Goal: Task Accomplishment & Management: Complete application form

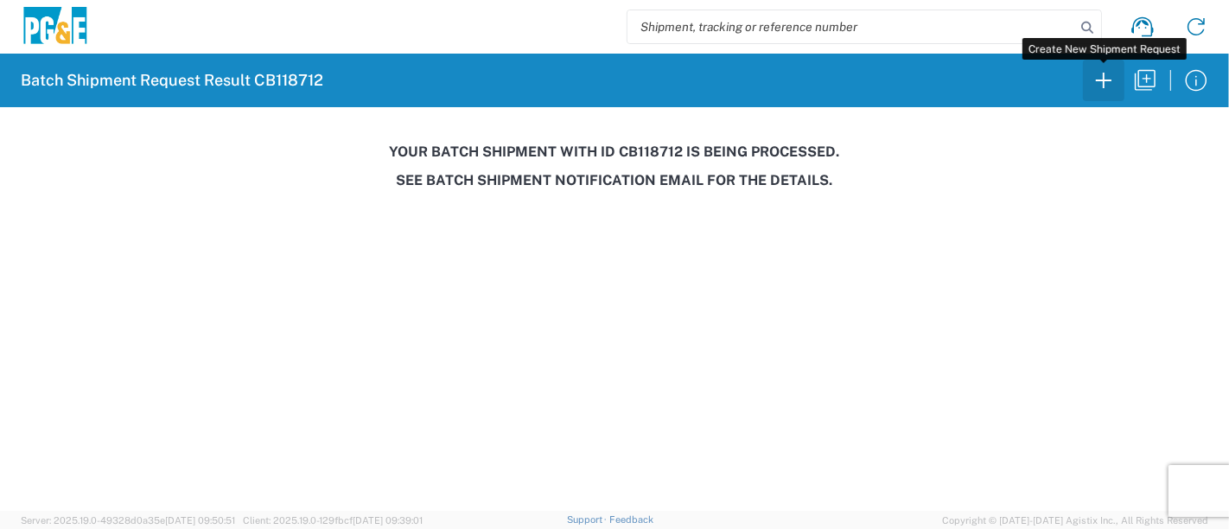
click at [1106, 75] on icon "button" at bounding box center [1104, 81] width 28 height 28
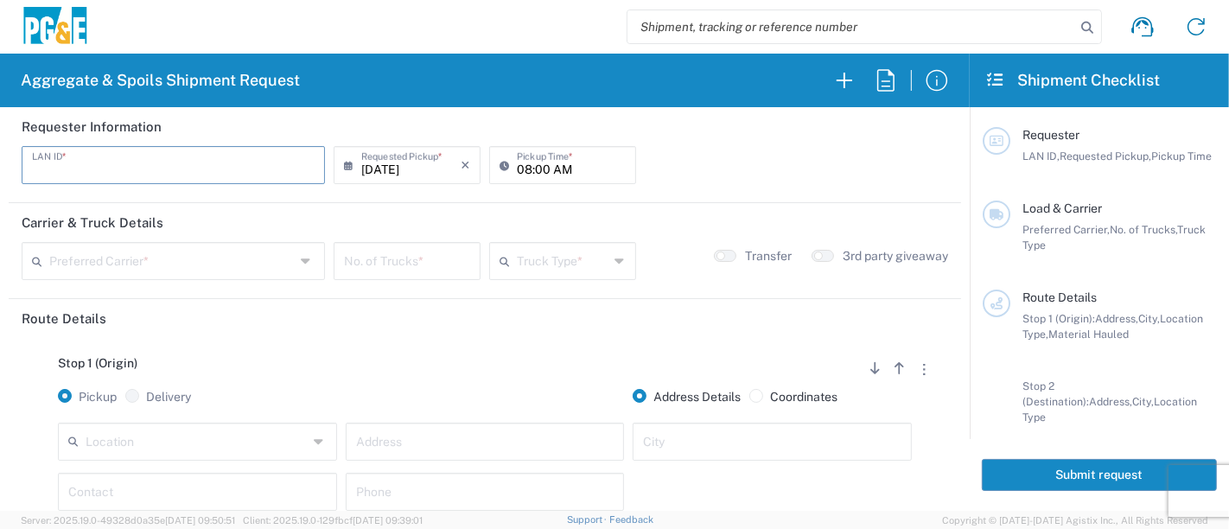
click at [188, 166] on input "text" at bounding box center [173, 164] width 283 height 30
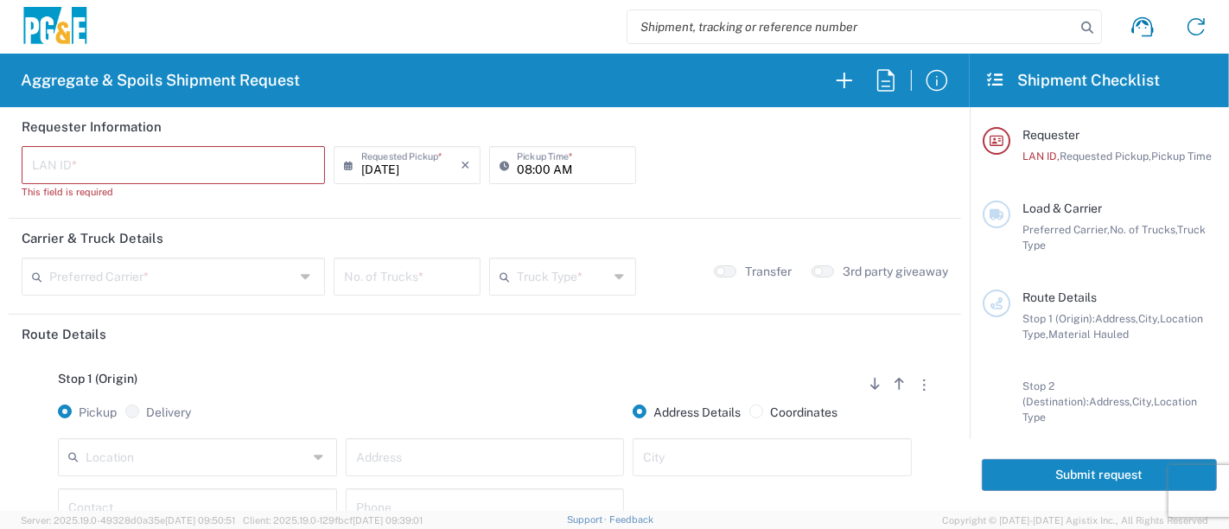
click at [225, 172] on input "text" at bounding box center [173, 164] width 283 height 30
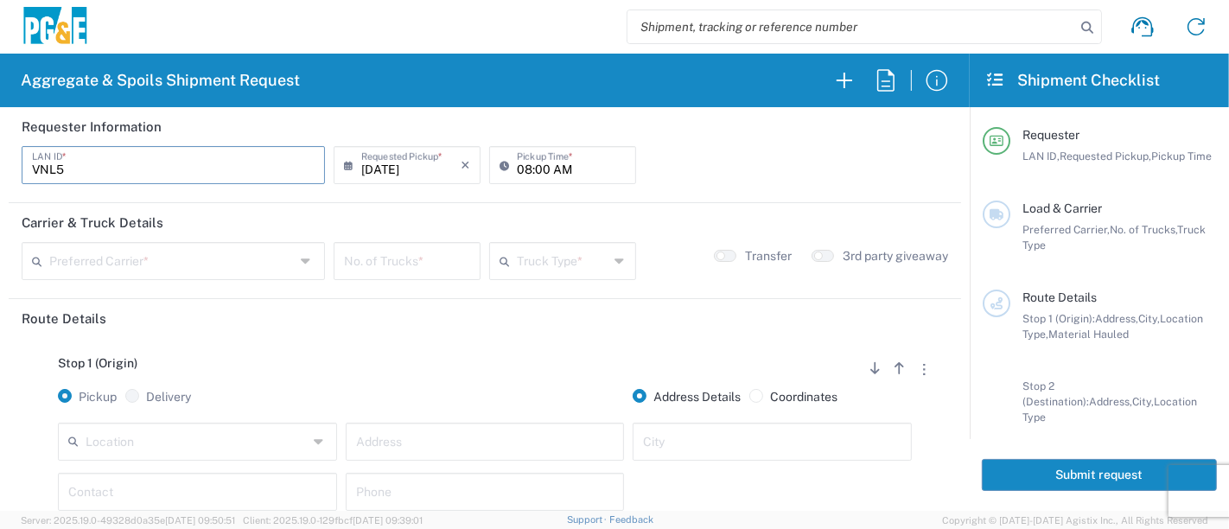
type input "VNL5"
click at [520, 169] on input "08:00 AM" at bounding box center [571, 164] width 109 height 30
type input "07:00 AM"
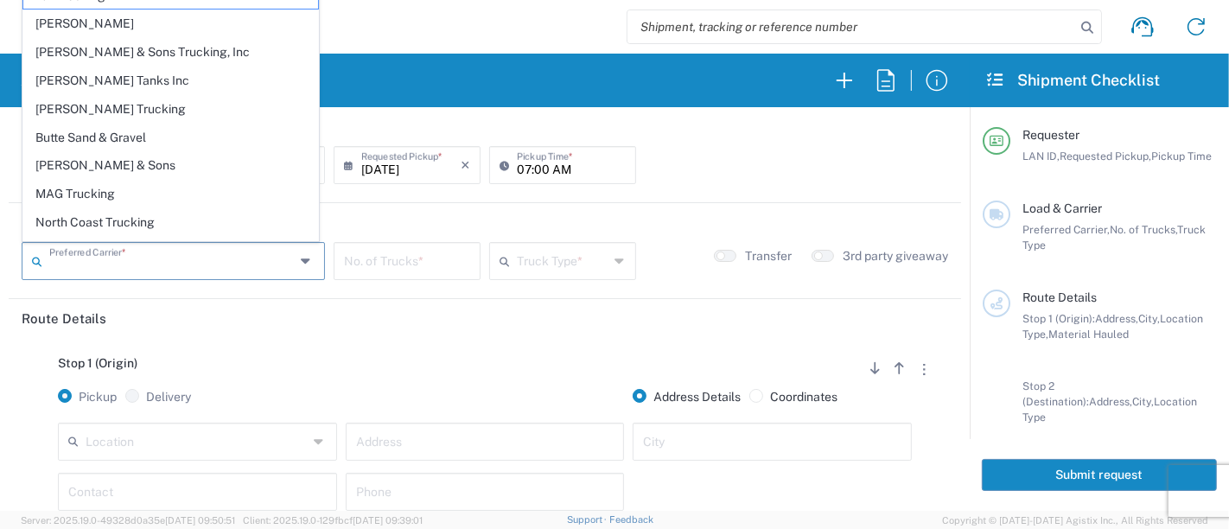
click at [200, 260] on input "text" at bounding box center [171, 260] width 245 height 30
click at [166, 188] on span "MAG Trucking" at bounding box center [170, 194] width 295 height 27
type input "MAG Trucking"
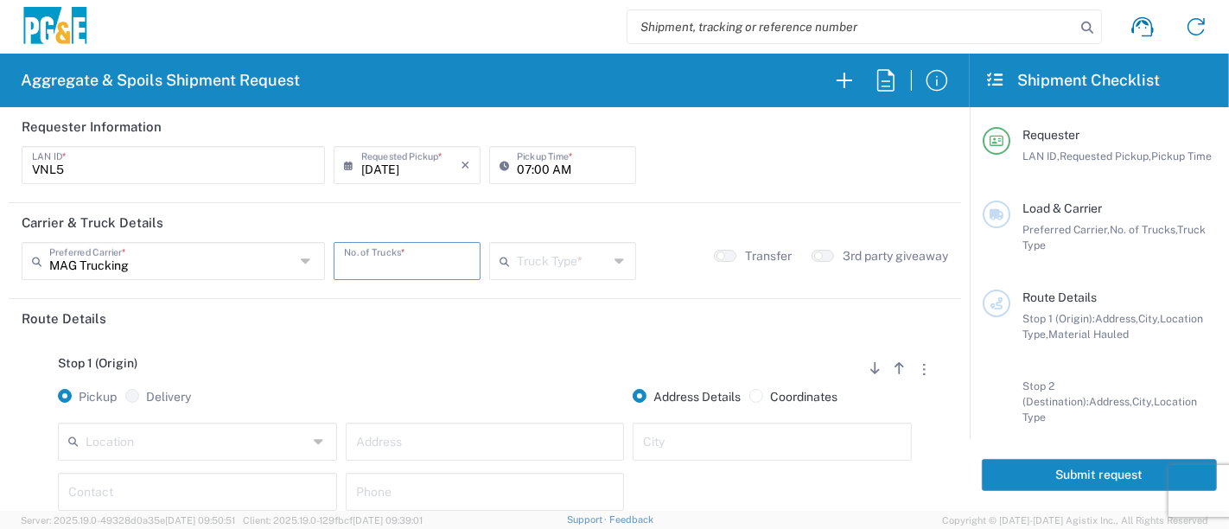
click at [430, 265] on input "number" at bounding box center [407, 260] width 126 height 30
type input "1"
click at [551, 264] on input "text" at bounding box center [563, 260] width 92 height 30
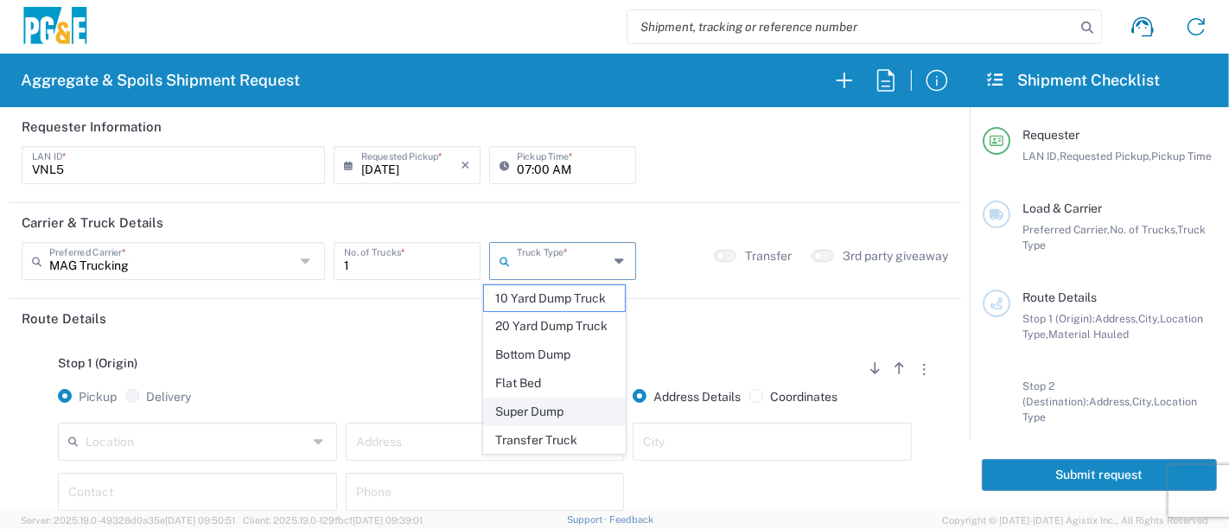
click at [566, 406] on span "Super Dump" at bounding box center [555, 411] width 142 height 27
type input "Super Dump"
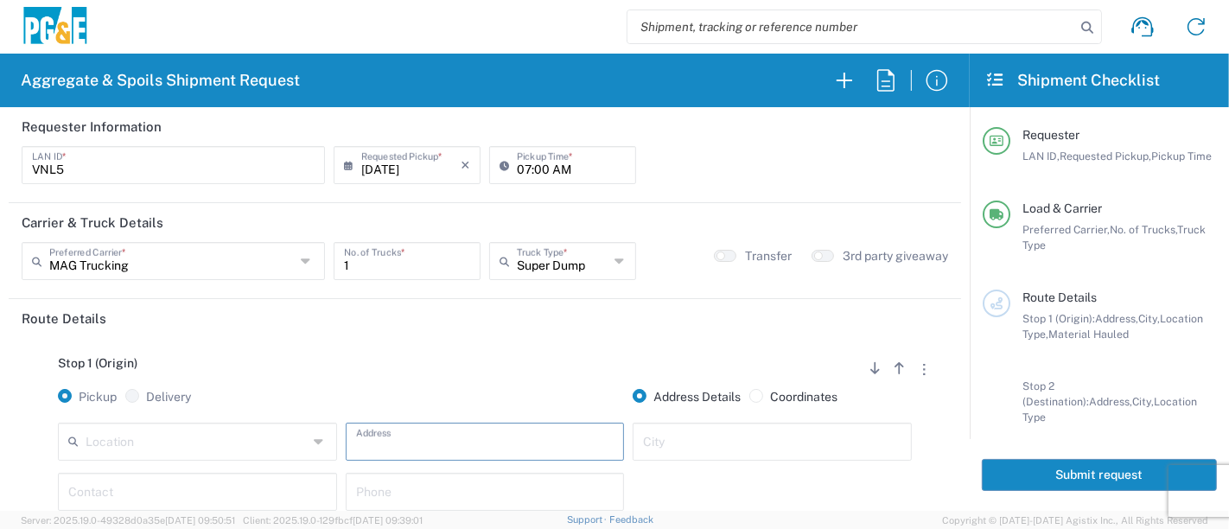
click at [373, 449] on input "text" at bounding box center [485, 440] width 258 height 30
type input "E. [GEOGRAPHIC_DATA]"
type input "San Leandro"
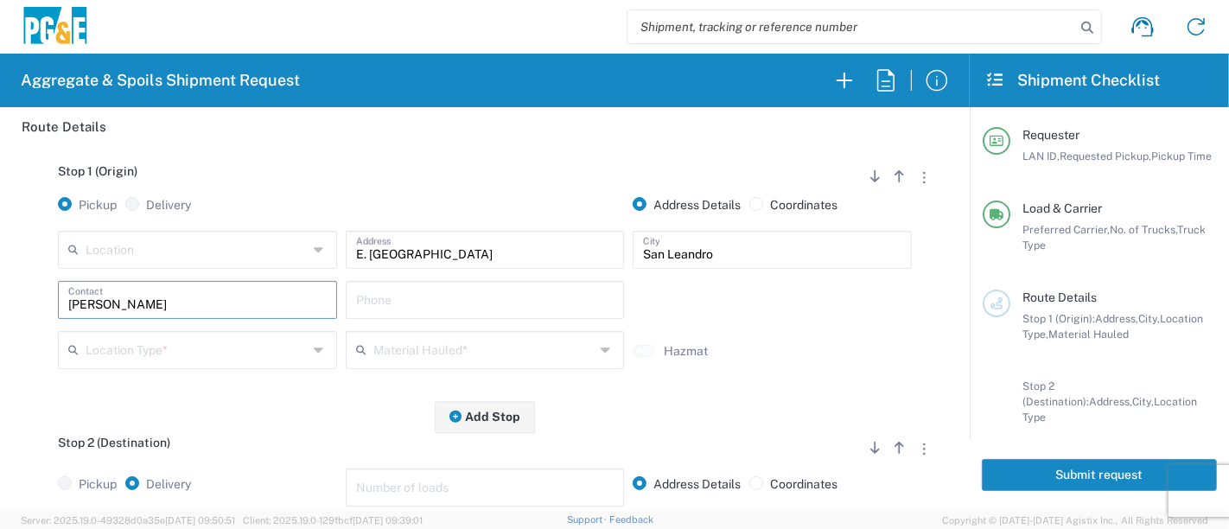
type input "[PERSON_NAME]"
click at [472, 349] on input "text" at bounding box center [484, 349] width 222 height 30
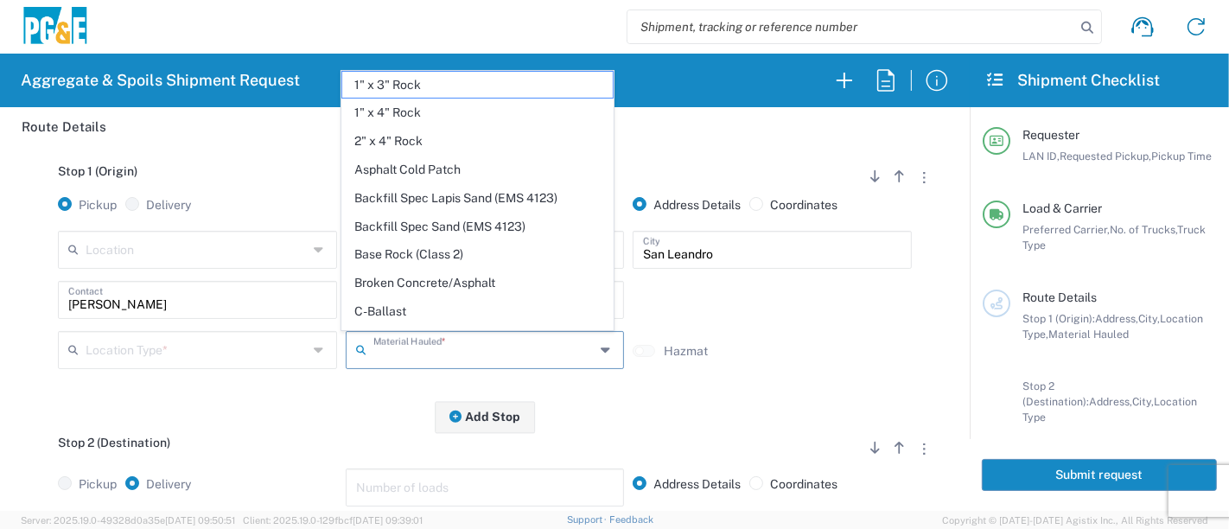
click at [390, 395] on div "Stop 1 (Origin) Add Stop Above Add Stop Below Remove Stop Pickup Delivery Addre…" at bounding box center [485, 281] width 927 height 271
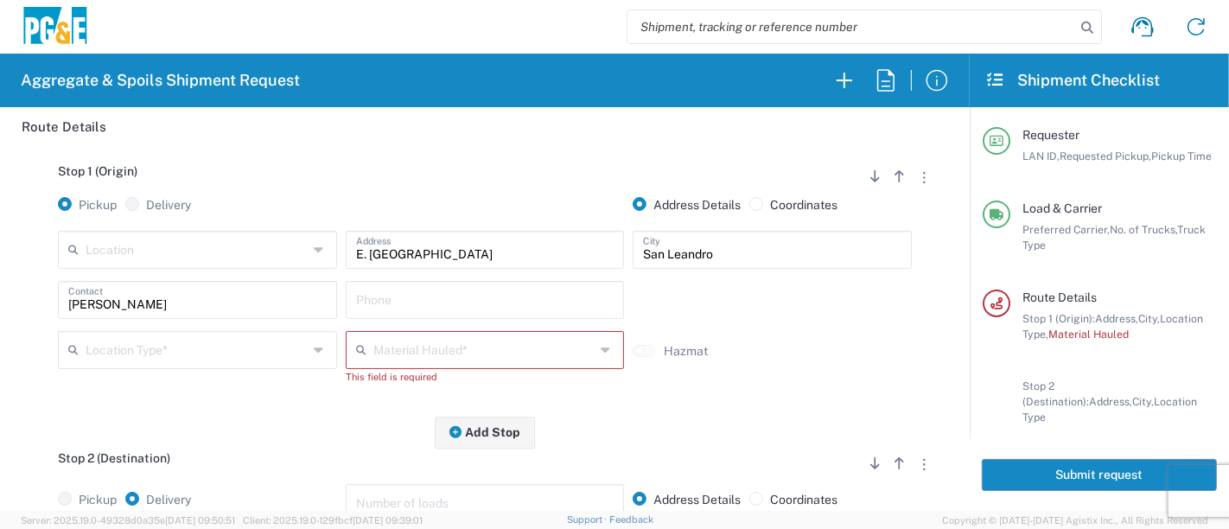
click at [399, 300] on input "text" at bounding box center [485, 298] width 258 height 30
type input "[PHONE_NUMBER]"
click at [201, 335] on input "text" at bounding box center [197, 349] width 222 height 30
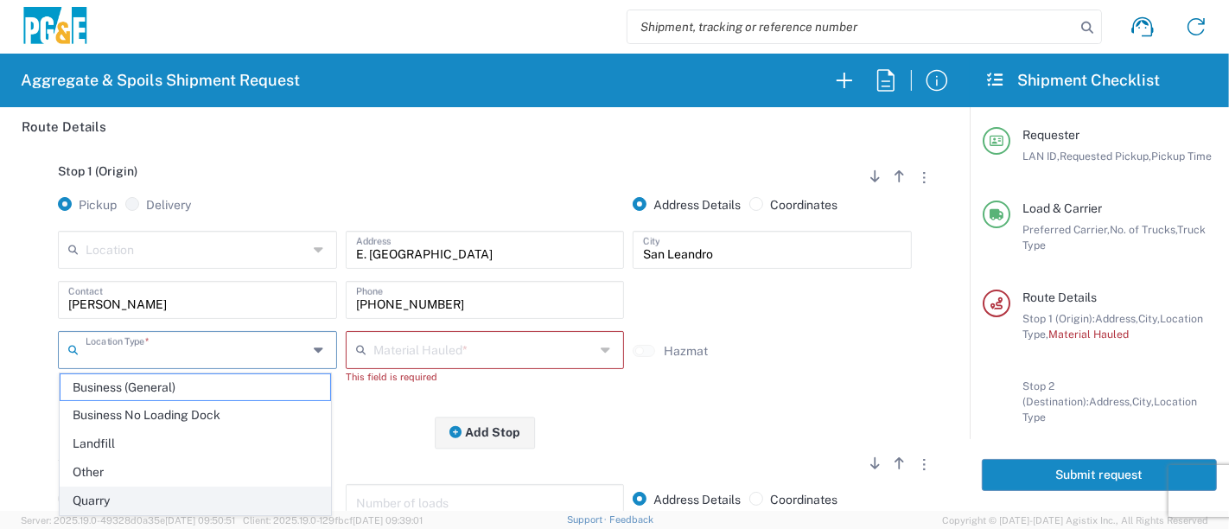
scroll to position [288, 0]
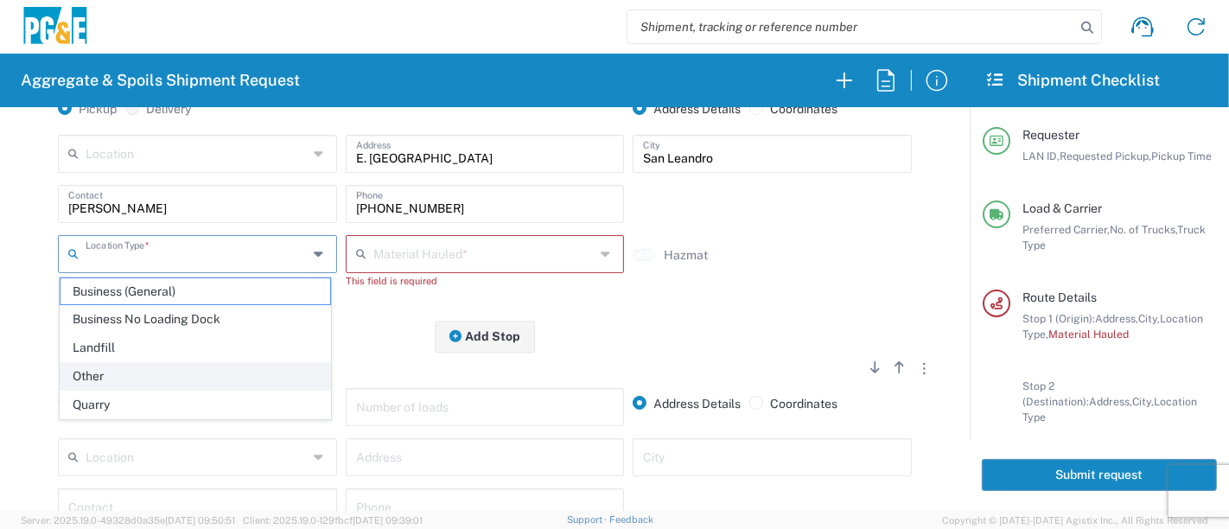
click at [180, 376] on span "Other" at bounding box center [196, 376] width 271 height 27
type input "Other"
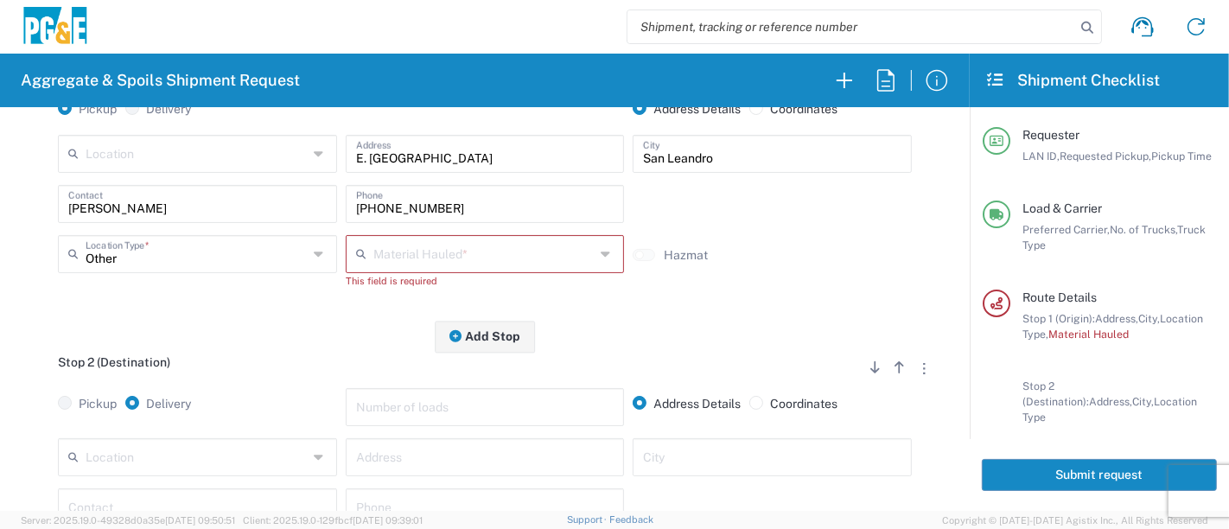
click at [423, 258] on input "text" at bounding box center [484, 253] width 222 height 30
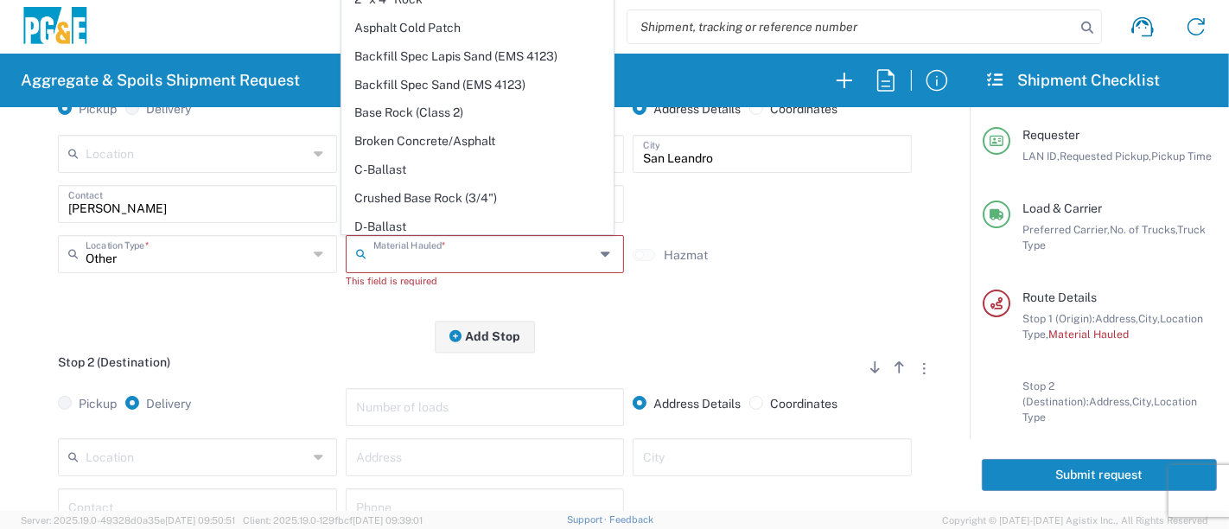
scroll to position [192, 0]
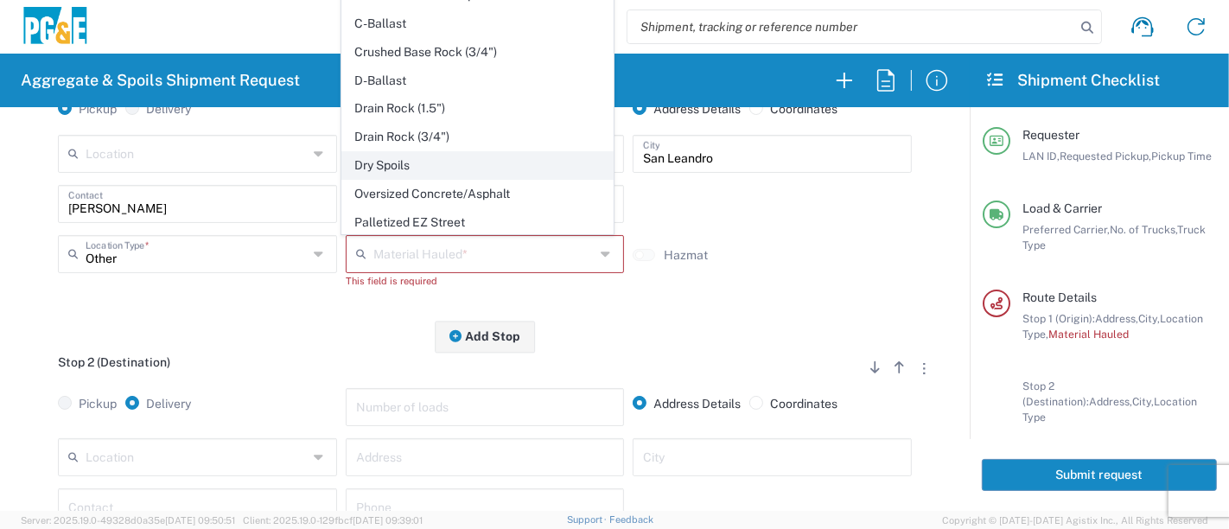
click at [427, 160] on span "Dry Spoils" at bounding box center [477, 165] width 271 height 27
type input "Dry Spoils"
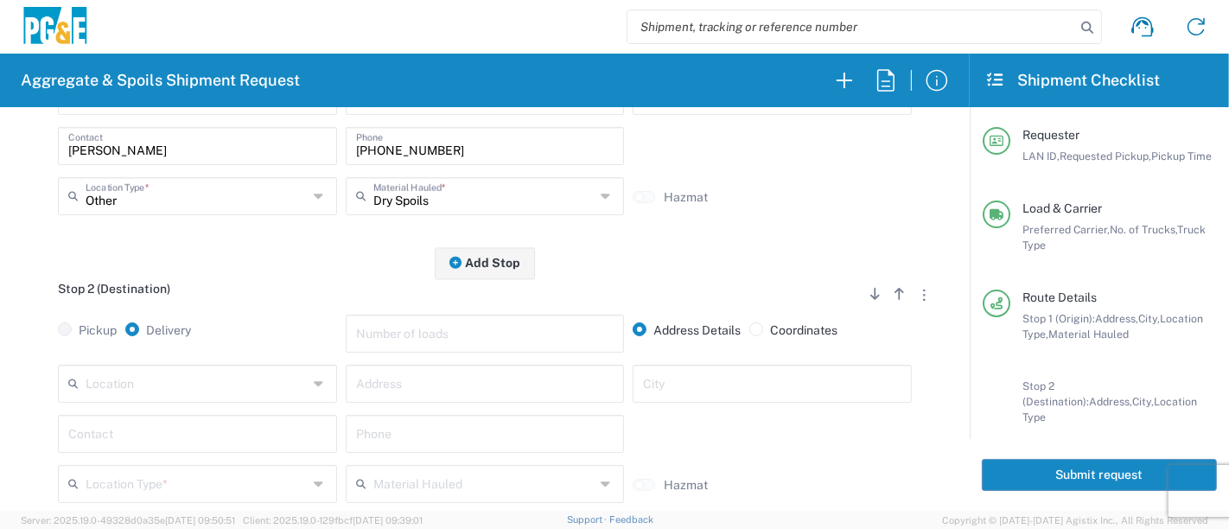
scroll to position [384, 0]
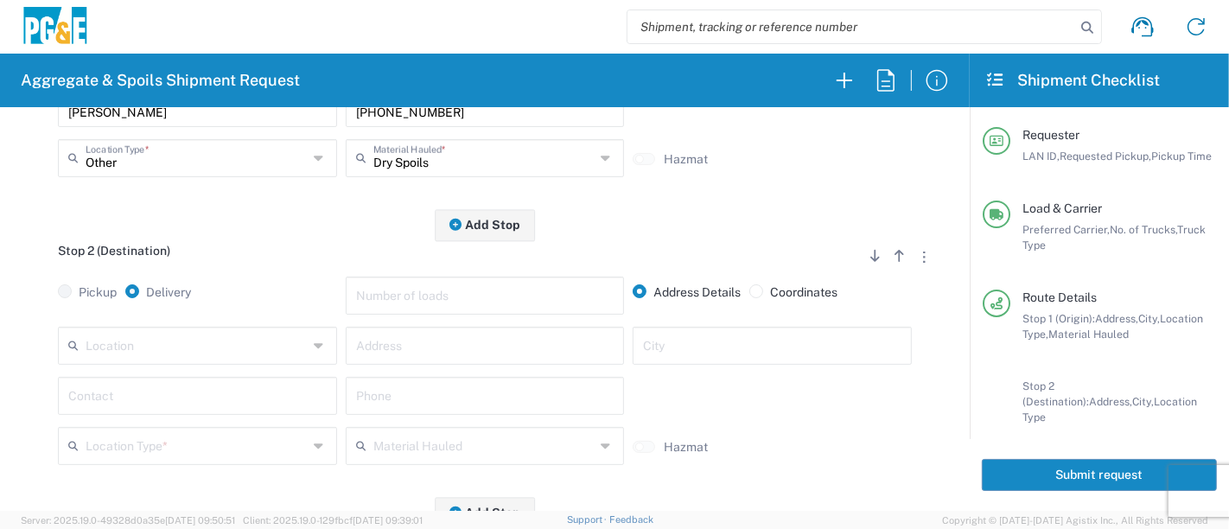
click at [220, 341] on input "text" at bounding box center [197, 344] width 222 height 30
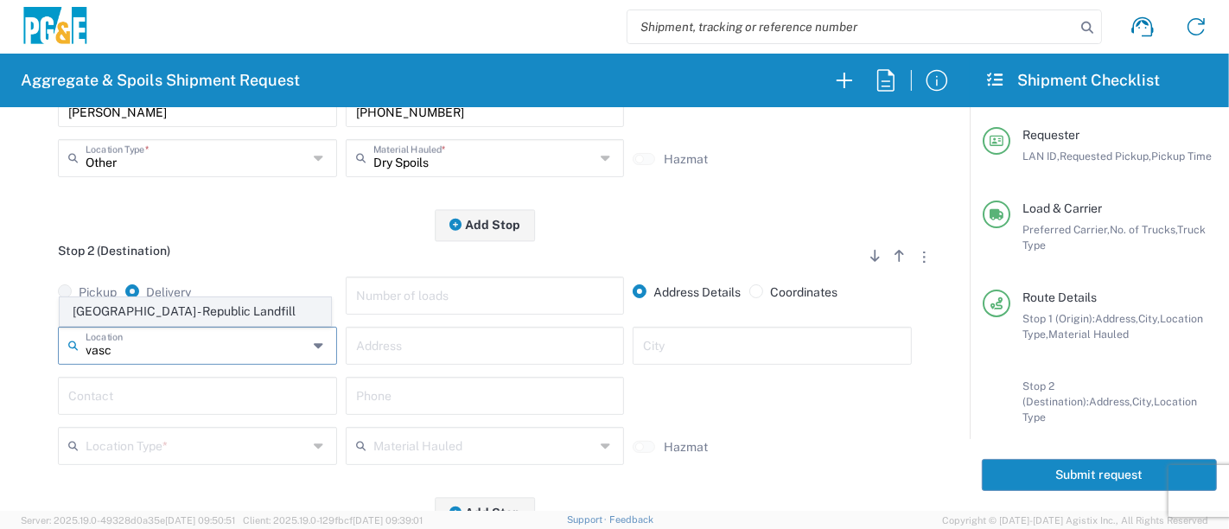
click at [212, 309] on span "[GEOGRAPHIC_DATA] - Republic Landfill" at bounding box center [196, 311] width 271 height 27
type input "[GEOGRAPHIC_DATA] - Republic Landfill"
type input "[STREET_ADDRESS]"
type input "Livermore"
type input "Landfill"
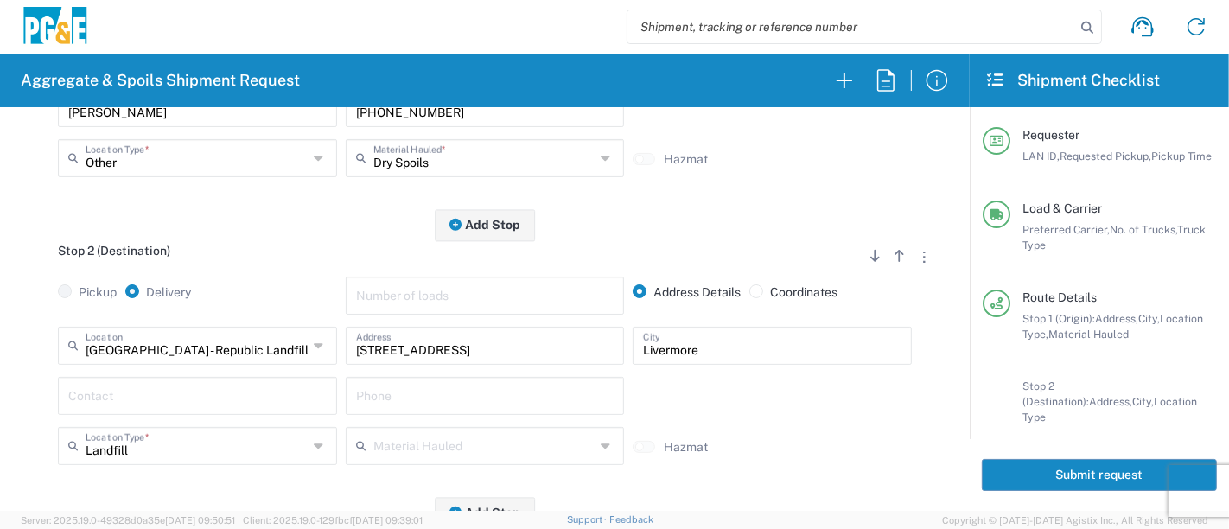
click at [205, 377] on div "Contact" at bounding box center [197, 396] width 279 height 38
click at [207, 386] on input "text" at bounding box center [197, 394] width 258 height 30
type input "[PERSON_NAME]"
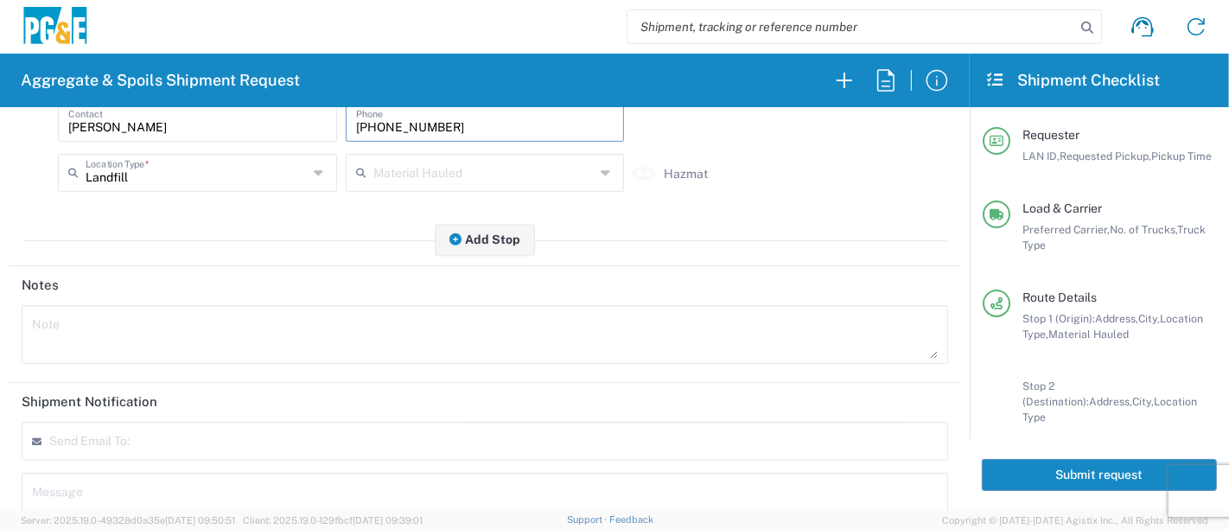
scroll to position [787, 0]
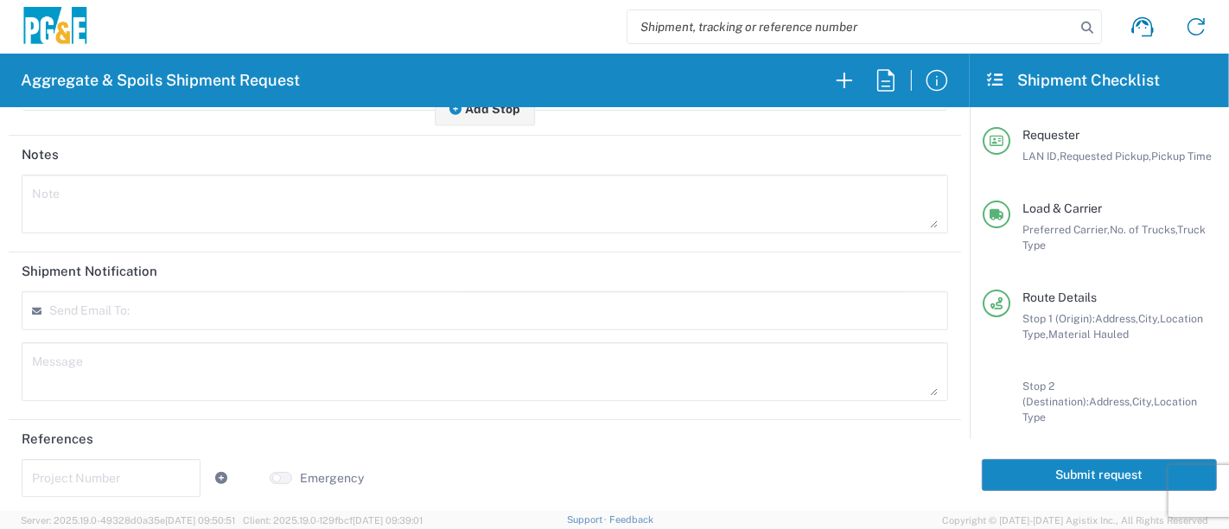
type input "[PHONE_NUMBER]"
click at [168, 466] on input "text" at bounding box center [111, 477] width 158 height 30
type input "31540024"
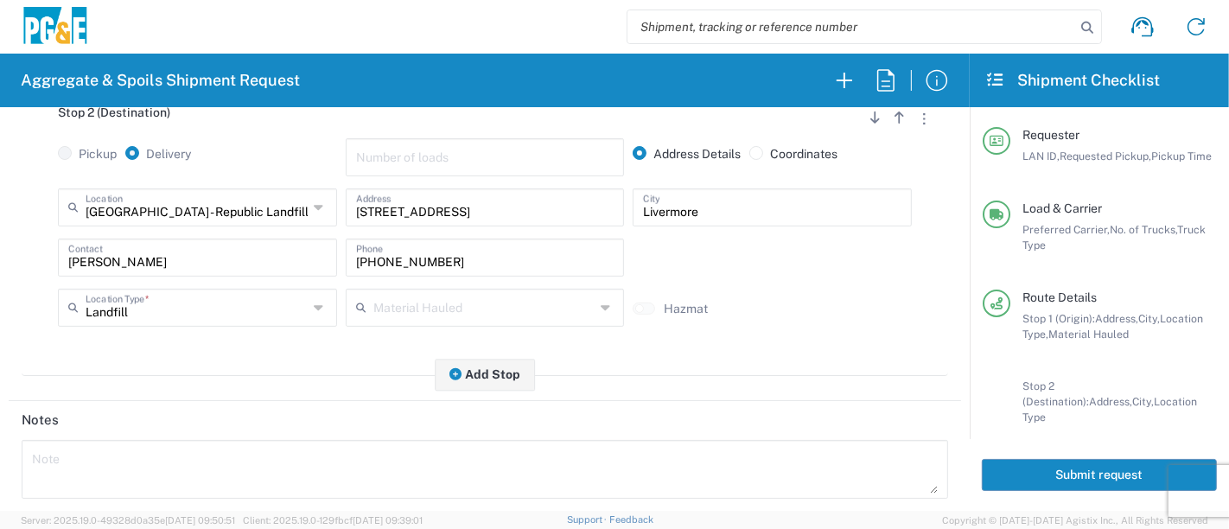
scroll to position [0, 0]
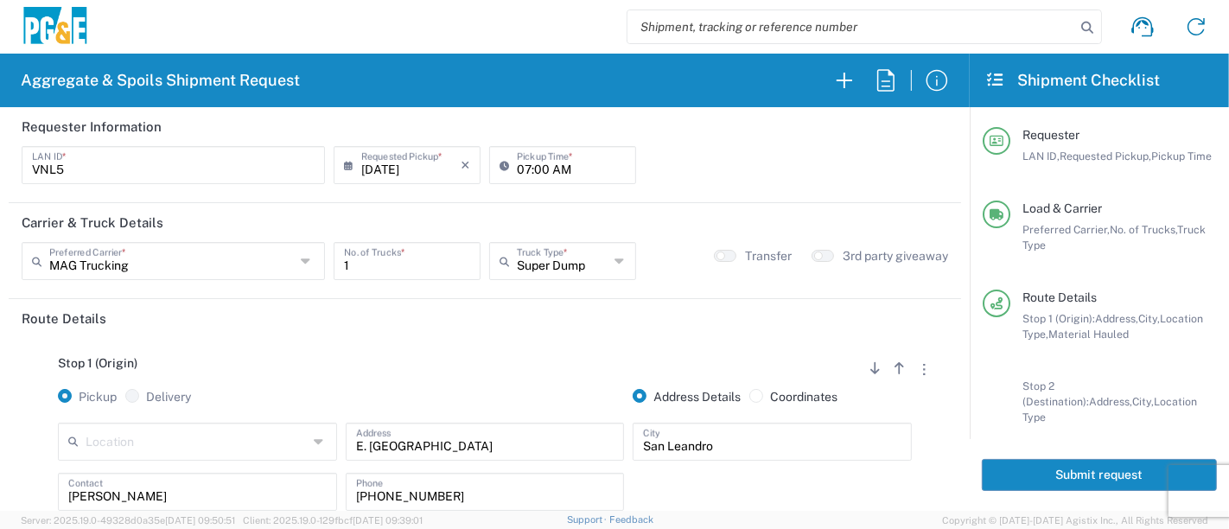
click at [1049, 476] on button "Submit request" at bounding box center [1099, 475] width 235 height 32
